Goal: Task Accomplishment & Management: Use online tool/utility

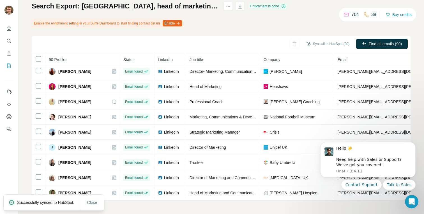
scroll to position [794, 0]
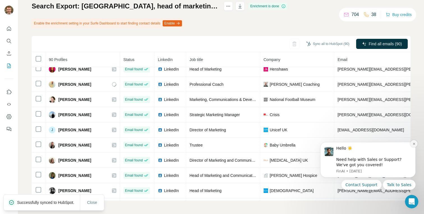
click at [414, 145] on button "Dismiss notification" at bounding box center [414, 143] width 7 height 7
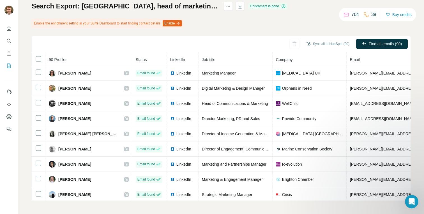
scroll to position [1079, 0]
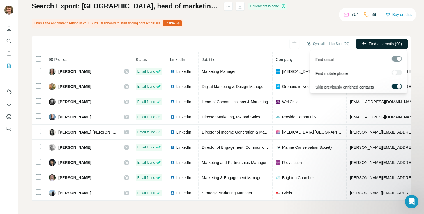
click at [371, 41] on span "Find all emails (90)" at bounding box center [385, 44] width 33 height 6
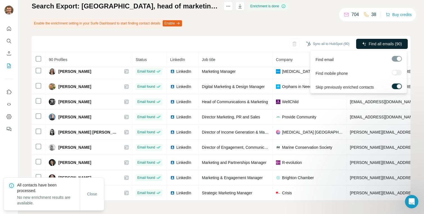
click at [371, 44] on span "Find all emails (90)" at bounding box center [385, 44] width 33 height 6
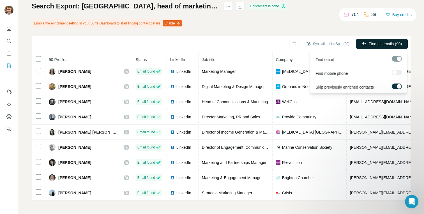
click at [371, 43] on span "Find all emails (90)" at bounding box center [385, 44] width 33 height 6
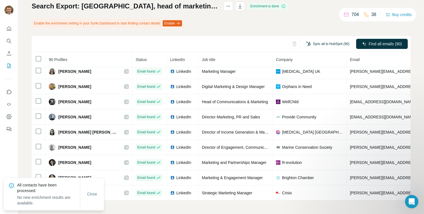
click at [330, 44] on button "Sync all to HubSpot (90)" at bounding box center [328, 44] width 51 height 8
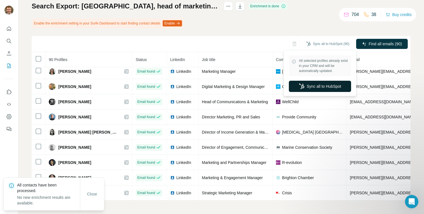
click at [303, 82] on button "Sync all to HubSpot" at bounding box center [320, 86] width 62 height 11
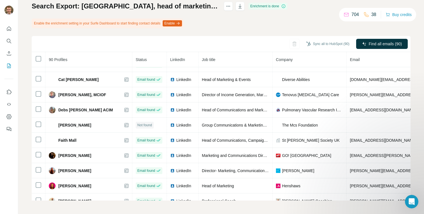
scroll to position [675, 0]
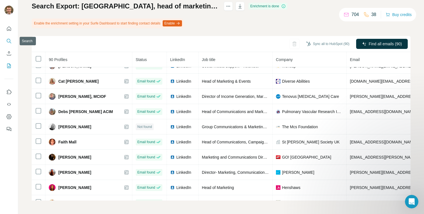
click at [8, 40] on icon "Search" at bounding box center [9, 41] width 6 height 6
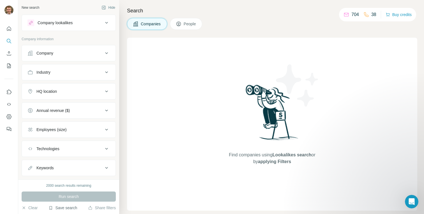
click at [66, 208] on button "Save search" at bounding box center [63, 208] width 29 height 6
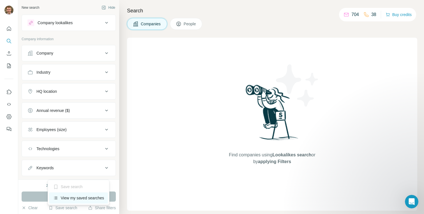
click at [76, 200] on div "View my saved searches" at bounding box center [78, 197] width 59 height 11
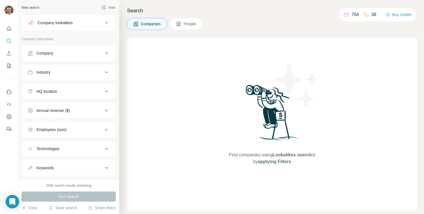
click at [352, 14] on p "704" at bounding box center [356, 14] width 8 height 7
click at [344, 14] on icon at bounding box center [346, 14] width 4 height 2
click at [56, 205] on button "Save search" at bounding box center [63, 208] width 29 height 6
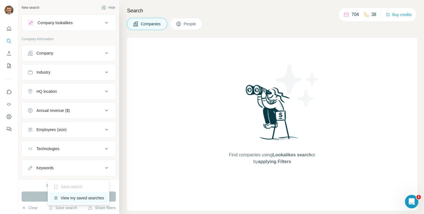
click at [77, 199] on div "View my saved searches" at bounding box center [78, 197] width 59 height 11
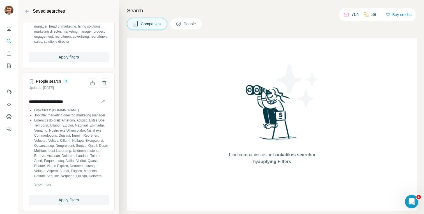
scroll to position [336, 0]
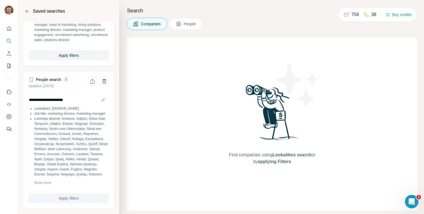
click at [67, 201] on button "Apply filters" at bounding box center [69, 198] width 80 height 10
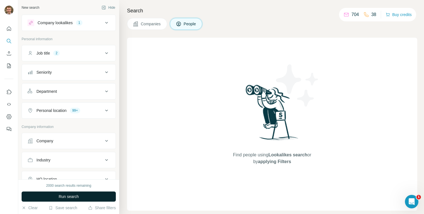
click at [65, 197] on span "Run search" at bounding box center [69, 196] width 20 height 6
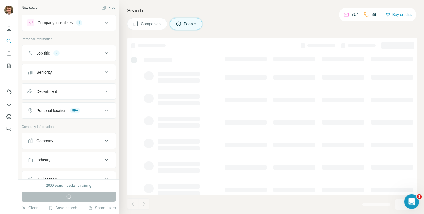
click at [411, 198] on icon "Open Intercom Messenger" at bounding box center [411, 200] width 4 height 4
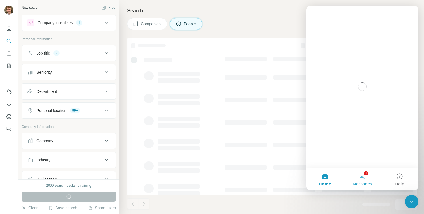
click at [361, 176] on button "1 Messages" at bounding box center [362, 179] width 37 height 22
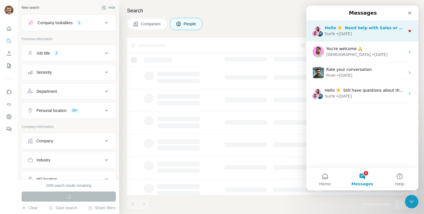
click at [371, 30] on div "Hello ☀️ ​ Need help with Sales or Support? We've got you covered!" at bounding box center [365, 28] width 81 height 6
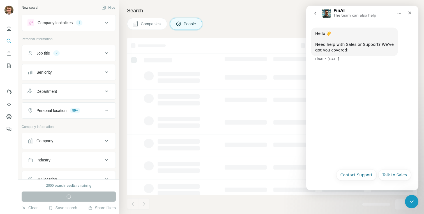
click at [315, 15] on icon "go back" at bounding box center [315, 13] width 4 height 4
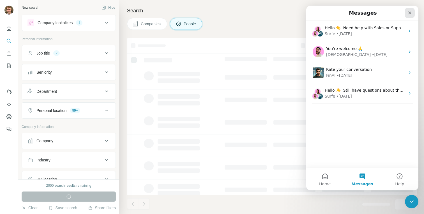
click at [411, 13] on icon "Close" at bounding box center [410, 13] width 3 height 3
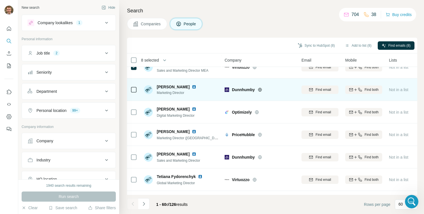
scroll to position [214, 0]
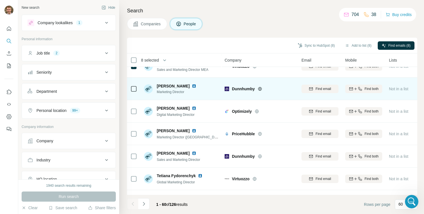
click at [262, 88] on icon at bounding box center [260, 88] width 4 height 4
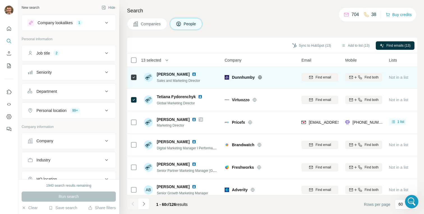
scroll to position [302, 0]
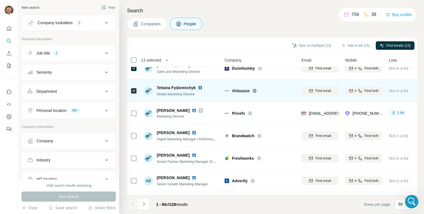
click at [254, 91] on icon at bounding box center [255, 90] width 4 height 4
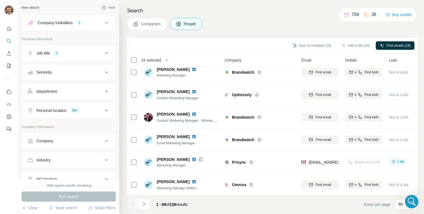
scroll to position [1219, 0]
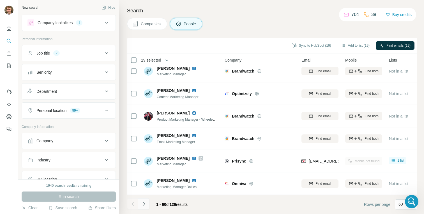
click at [144, 202] on icon "Navigate to next page" at bounding box center [144, 204] width 6 height 6
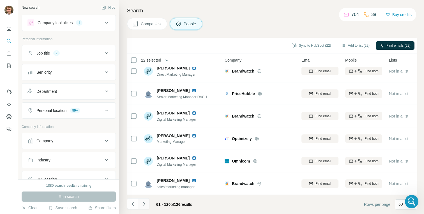
click at [146, 202] on icon "Navigate to next page" at bounding box center [144, 204] width 6 height 6
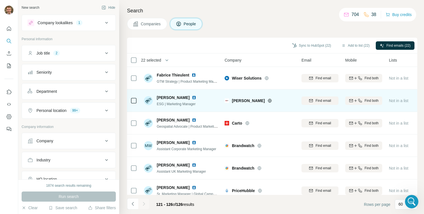
scroll to position [7, 0]
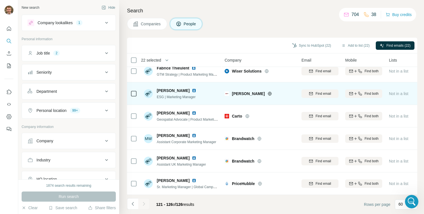
click at [258, 95] on div "[PERSON_NAME]" at bounding box center [263, 94] width 63 height 6
click at [269, 94] on icon at bounding box center [269, 93] width 1 height 4
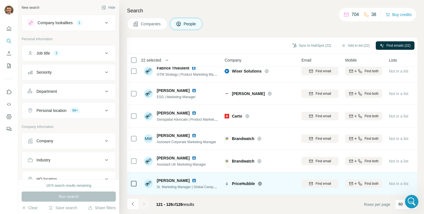
click at [137, 183] on icon at bounding box center [133, 183] width 7 height 7
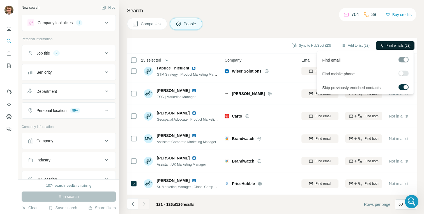
click at [405, 44] on span "Find emails (23)" at bounding box center [399, 45] width 24 height 5
click at [401, 43] on span "Find emails (23)" at bounding box center [399, 45] width 24 height 5
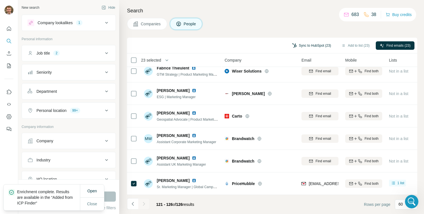
click at [296, 46] on button "Sync to HubSpot (23)" at bounding box center [311, 45] width 47 height 8
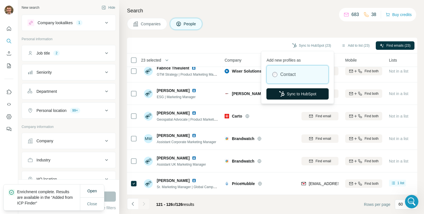
click at [282, 91] on icon "button" at bounding box center [282, 94] width 6 height 6
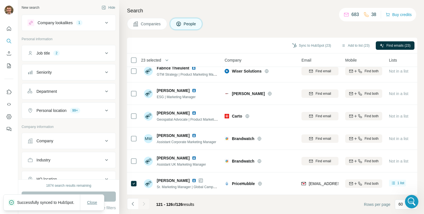
click at [93, 197] on button "Close" at bounding box center [92, 202] width 18 height 10
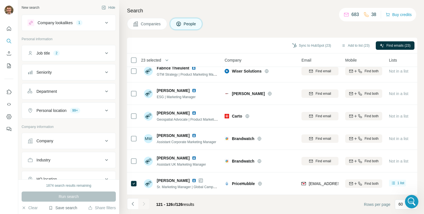
click at [63, 207] on button "Save search" at bounding box center [63, 208] width 29 height 6
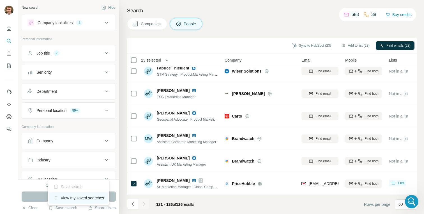
click at [72, 197] on div "View my saved searches" at bounding box center [78, 197] width 59 height 11
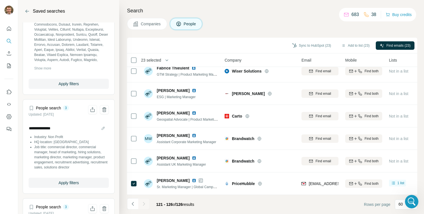
scroll to position [165, 0]
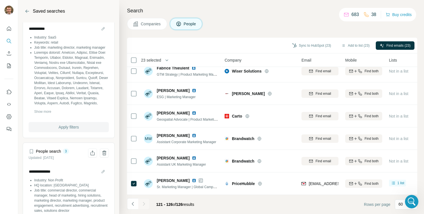
click at [60, 126] on span "Apply filters" at bounding box center [69, 127] width 20 height 6
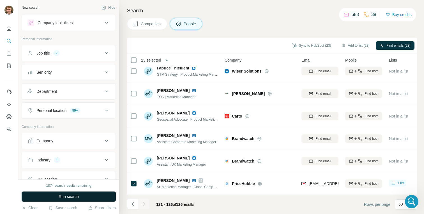
click at [68, 194] on span "Run search" at bounding box center [69, 196] width 20 height 6
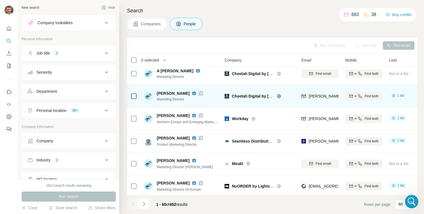
scroll to position [27, 0]
click at [279, 95] on icon at bounding box center [279, 95] width 4 height 4
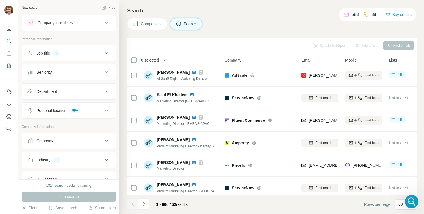
scroll to position [689, 0]
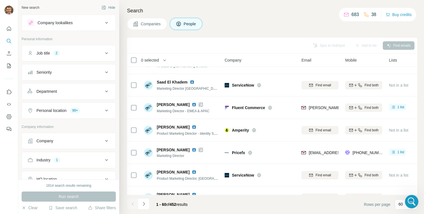
click at [83, 53] on div "Job title 2" at bounding box center [66, 53] width 76 height 6
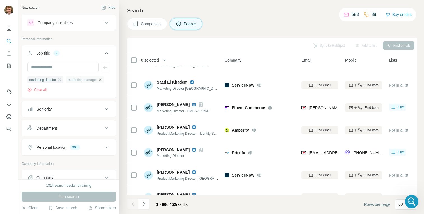
click at [102, 80] on icon "button" at bounding box center [100, 79] width 3 height 3
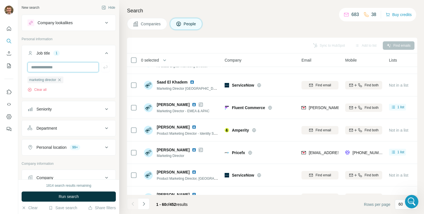
click at [65, 66] on input "text" at bounding box center [63, 67] width 71 height 10
type input "**********"
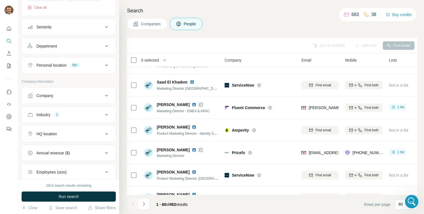
scroll to position [82, 0]
click at [62, 61] on button "Personal location 99+" at bounding box center [69, 64] width 94 height 13
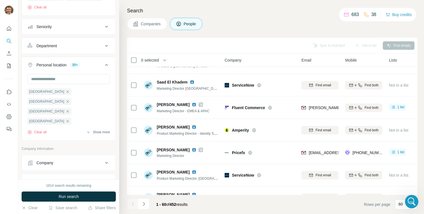
click at [93, 130] on button "Show more" at bounding box center [98, 131] width 24 height 5
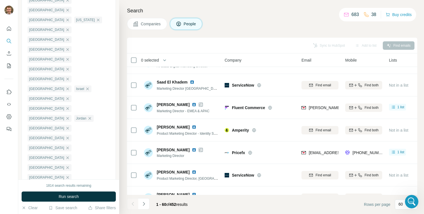
scroll to position [526, 0]
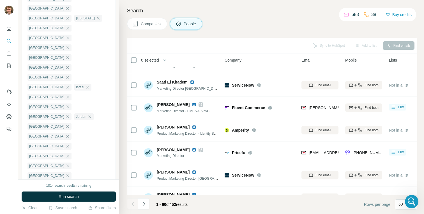
type input "******"
drag, startPoint x: 46, startPoint y: 119, endPoint x: 46, endPoint y: 116, distance: 3.1
click at [46, 120] on p "Retail Technology" at bounding box center [47, 120] width 31 height 6
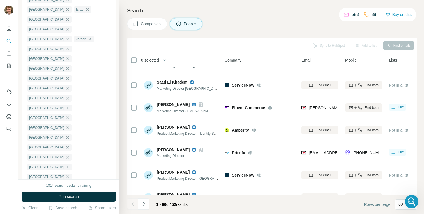
scroll to position [629, 0]
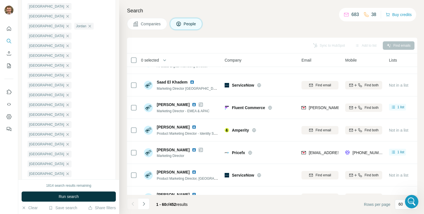
click at [77, 196] on span "Run search" at bounding box center [69, 196] width 20 height 6
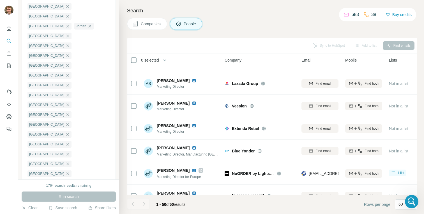
scroll to position [0, 0]
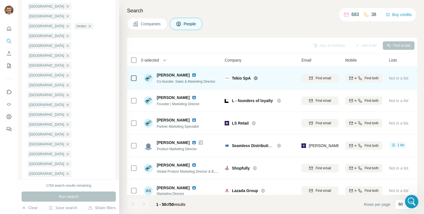
click at [255, 77] on icon at bounding box center [256, 78] width 4 height 4
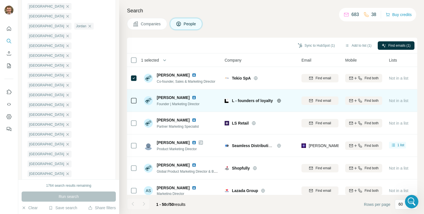
scroll to position [9, 0]
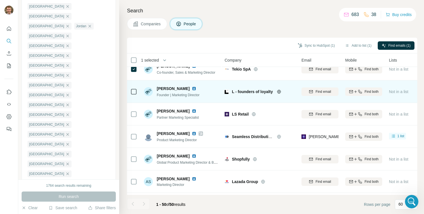
click at [281, 91] on div at bounding box center [286, 91] width 18 height 4
click at [278, 91] on icon at bounding box center [278, 92] width 1 height 4
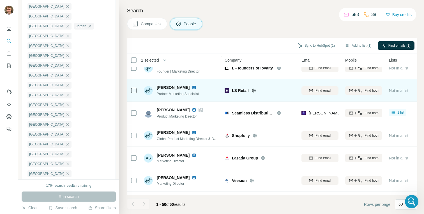
scroll to position [39, 0]
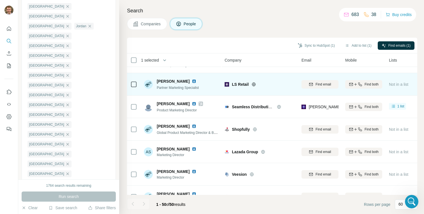
click at [137, 83] on icon at bounding box center [133, 84] width 7 height 7
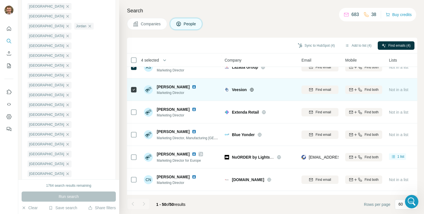
scroll to position [134, 0]
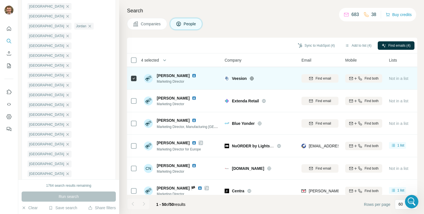
click at [255, 78] on div at bounding box center [259, 78] width 18 height 4
click at [251, 78] on icon at bounding box center [252, 78] width 4 height 4
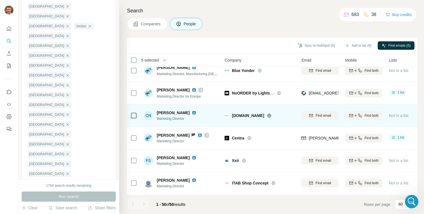
scroll to position [200, 0]
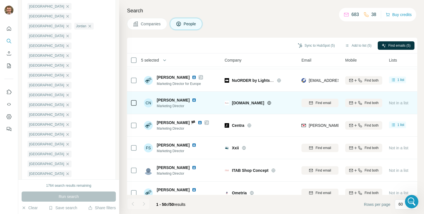
click at [268, 101] on icon at bounding box center [270, 103] width 4 height 4
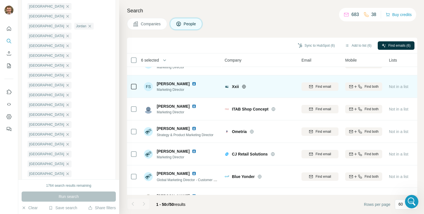
scroll to position [266, 0]
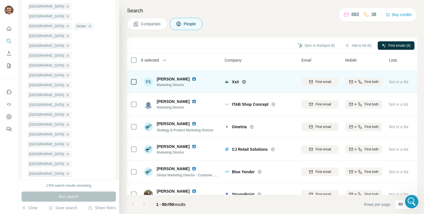
click at [243, 82] on icon at bounding box center [244, 81] width 4 height 4
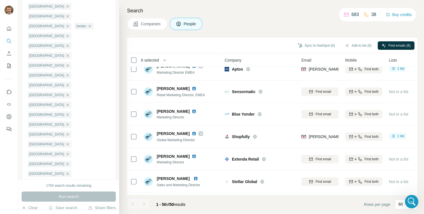
scroll to position [440, 0]
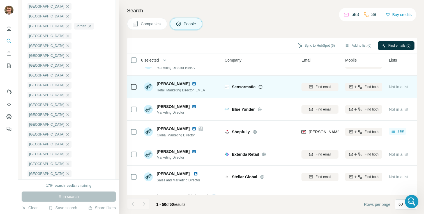
click at [260, 86] on icon at bounding box center [260, 86] width 4 height 4
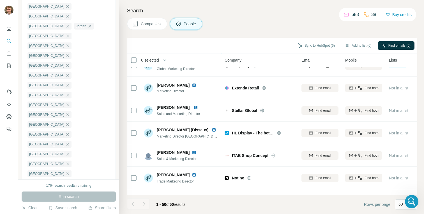
scroll to position [519, 0]
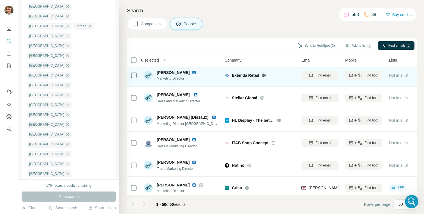
click at [265, 76] on icon at bounding box center [264, 75] width 4 height 4
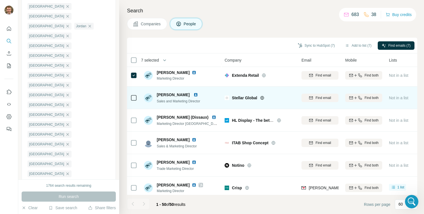
scroll to position [533, 0]
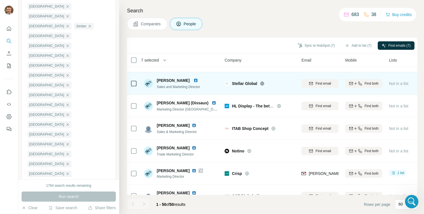
click at [262, 83] on icon at bounding box center [262, 83] width 4 height 4
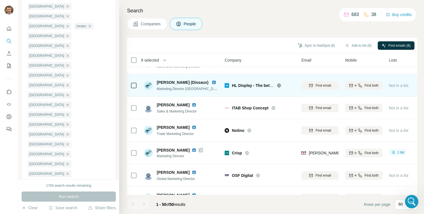
scroll to position [559, 0]
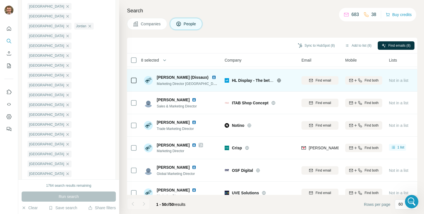
click at [279, 79] on icon at bounding box center [279, 80] width 4 height 4
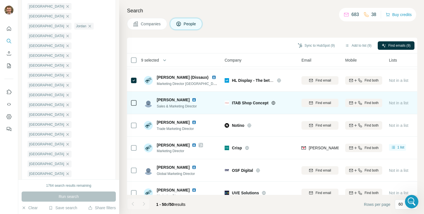
click at [274, 104] on icon at bounding box center [273, 102] width 4 height 4
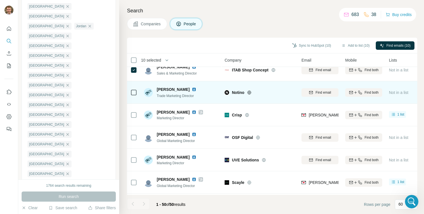
scroll to position [595, 0]
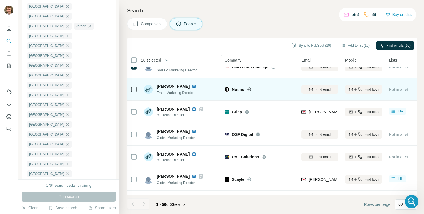
click at [251, 89] on icon at bounding box center [250, 89] width 4 height 0
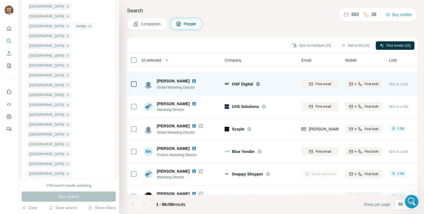
scroll to position [646, 0]
click at [258, 83] on icon at bounding box center [258, 83] width 4 height 4
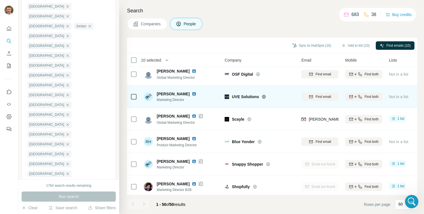
scroll to position [656, 0]
click at [264, 95] on icon at bounding box center [264, 96] width 4 height 4
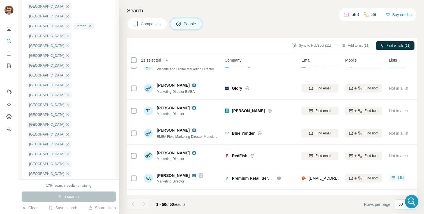
scroll to position [800, 0]
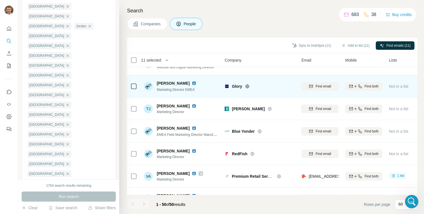
click at [248, 86] on icon at bounding box center [247, 86] width 4 height 4
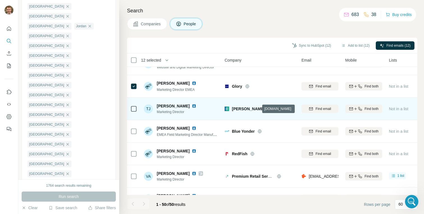
click at [268, 108] on icon at bounding box center [270, 108] width 4 height 4
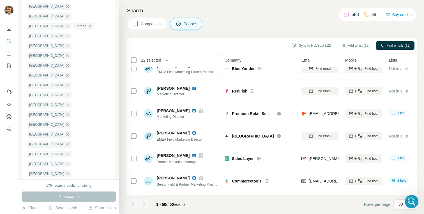
scroll to position [865, 0]
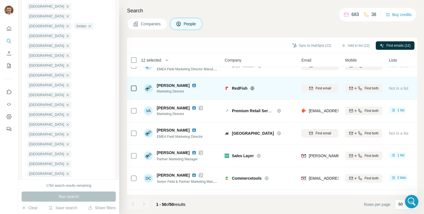
click at [253, 86] on icon at bounding box center [253, 88] width 4 height 4
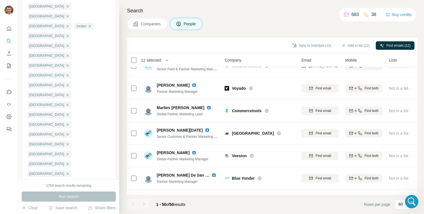
scroll to position [980, 0]
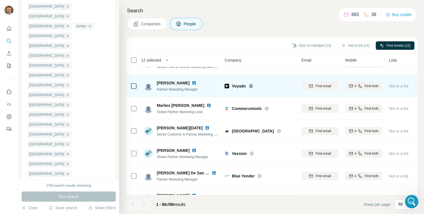
click at [251, 85] on icon at bounding box center [251, 86] width 4 height 4
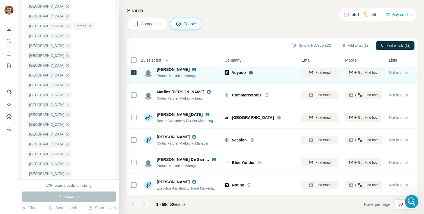
scroll to position [995, 0]
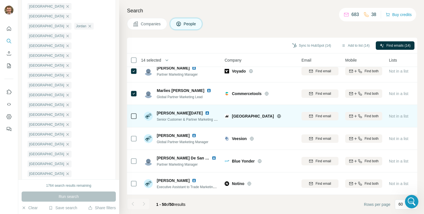
click at [277, 115] on icon at bounding box center [279, 116] width 4 height 4
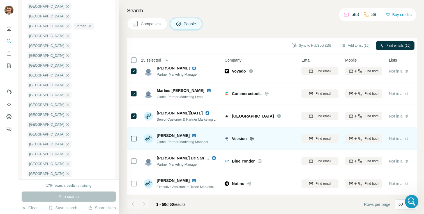
click at [251, 137] on icon at bounding box center [252, 138] width 4 height 4
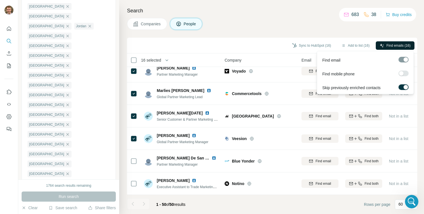
click at [382, 42] on button "Find emails (16)" at bounding box center [395, 45] width 39 height 8
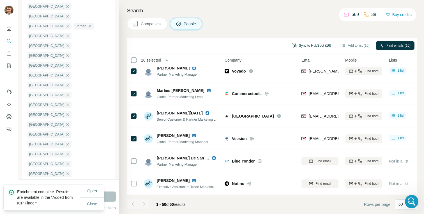
click at [299, 46] on button "Sync to HubSpot (16)" at bounding box center [311, 45] width 47 height 8
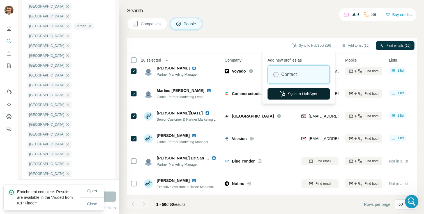
click at [284, 96] on icon "button" at bounding box center [283, 94] width 6 height 6
